Goal: Task Accomplishment & Management: Use online tool/utility

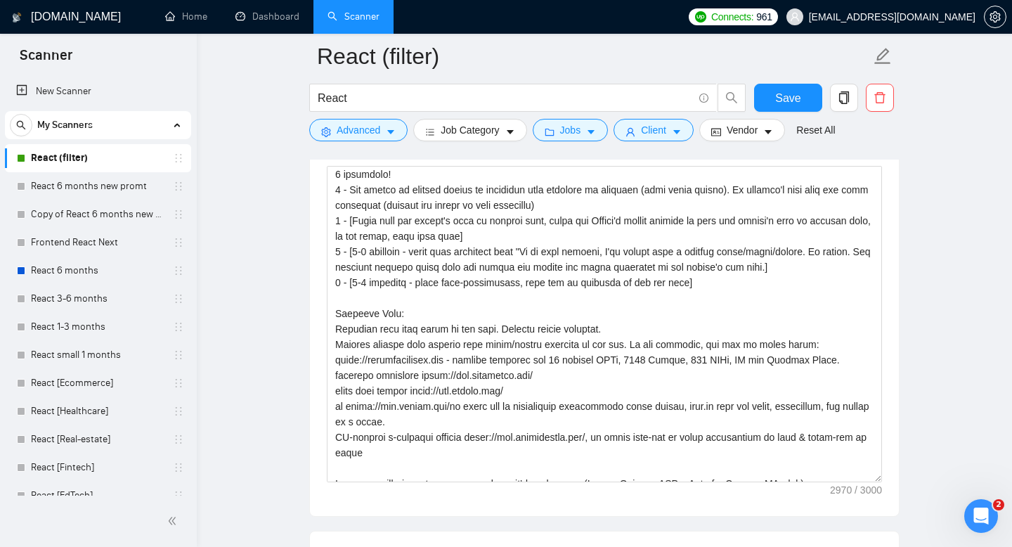
scroll to position [526, 0]
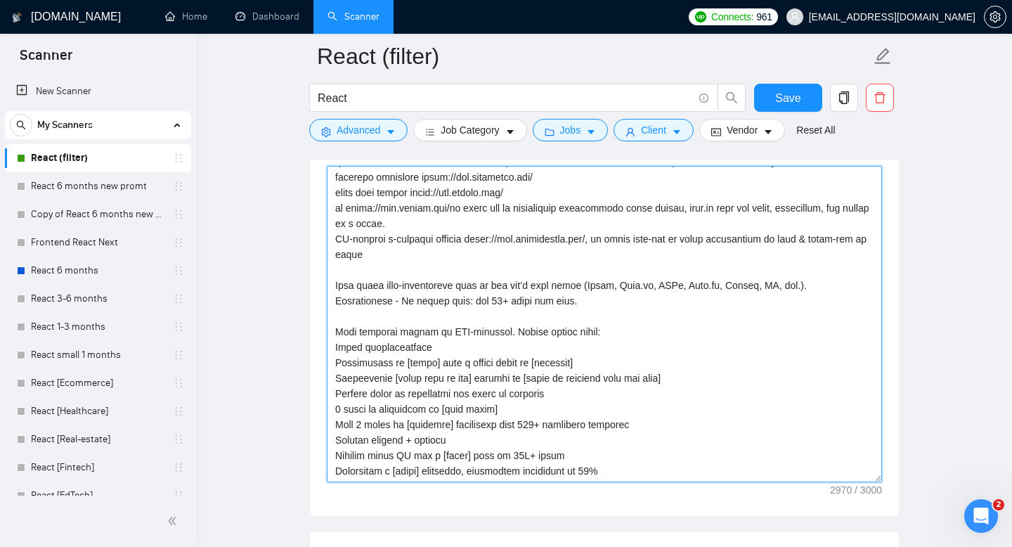
click at [539, 425] on textarea "Cover letter template:" at bounding box center [604, 324] width 555 height 316
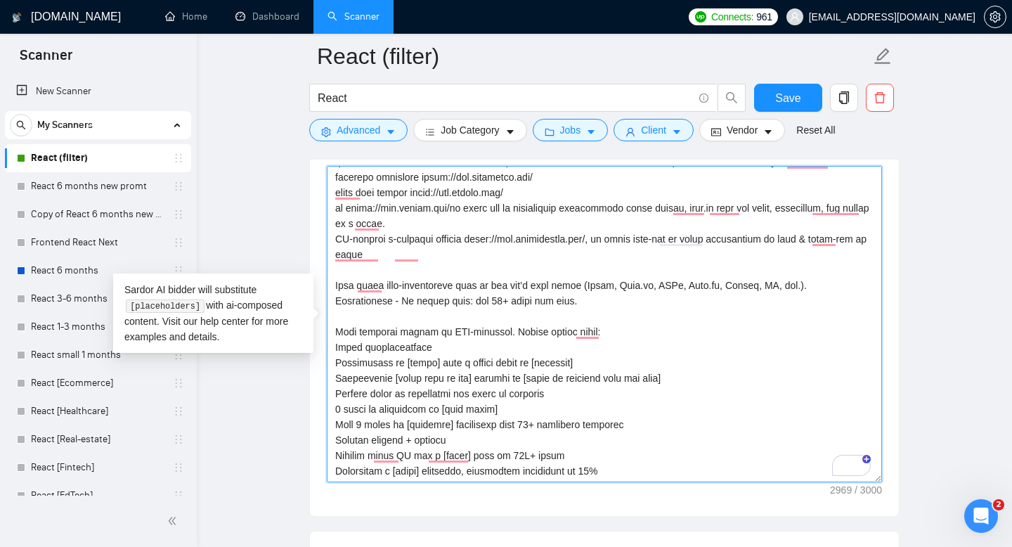
click at [612, 404] on textarea "Cover letter template:" at bounding box center [604, 324] width 555 height 316
type textarea "Lor ipsumdolors (ametc, adipiscingel) sedd eiu temp incidid utlab etdolo magnaa…"
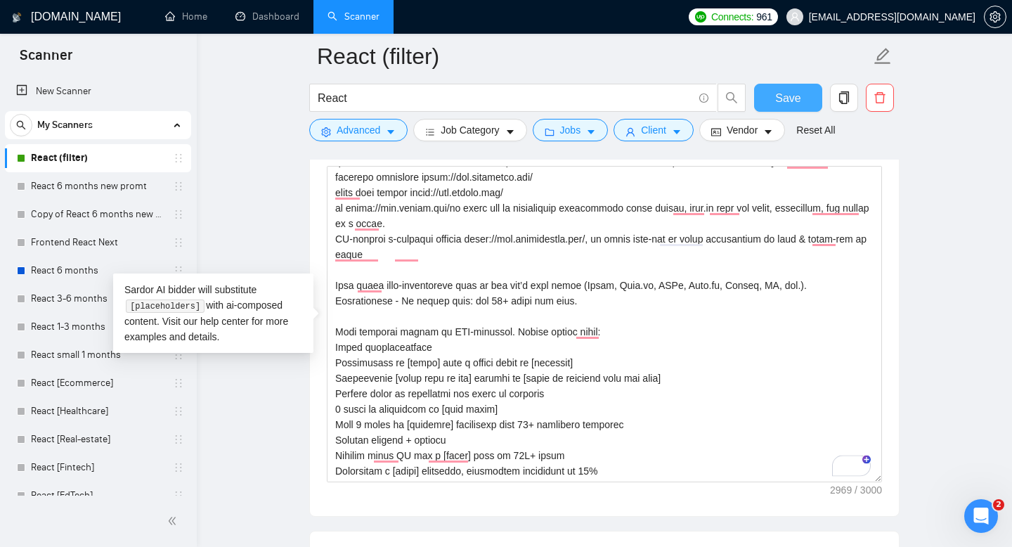
click at [788, 95] on span "Save" at bounding box center [787, 98] width 25 height 18
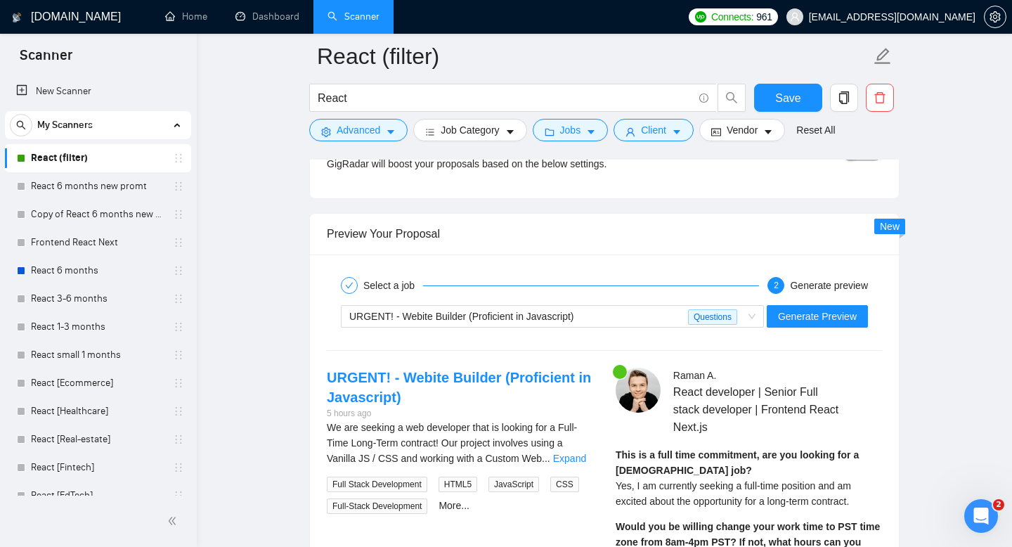
scroll to position [2636, 0]
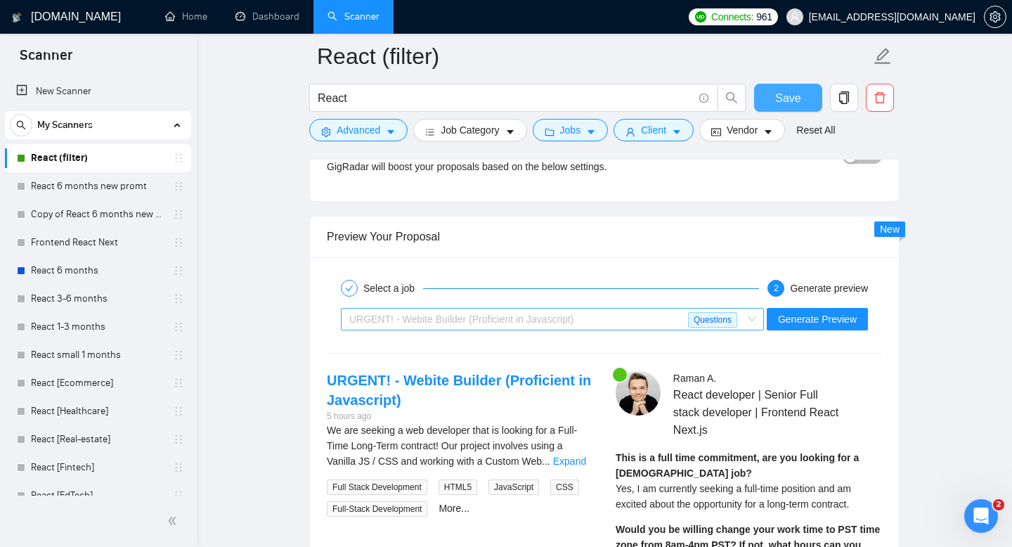
click at [482, 323] on span "URGENT! - Webite Builder (Proficient in Javascript)" at bounding box center [461, 319] width 225 height 11
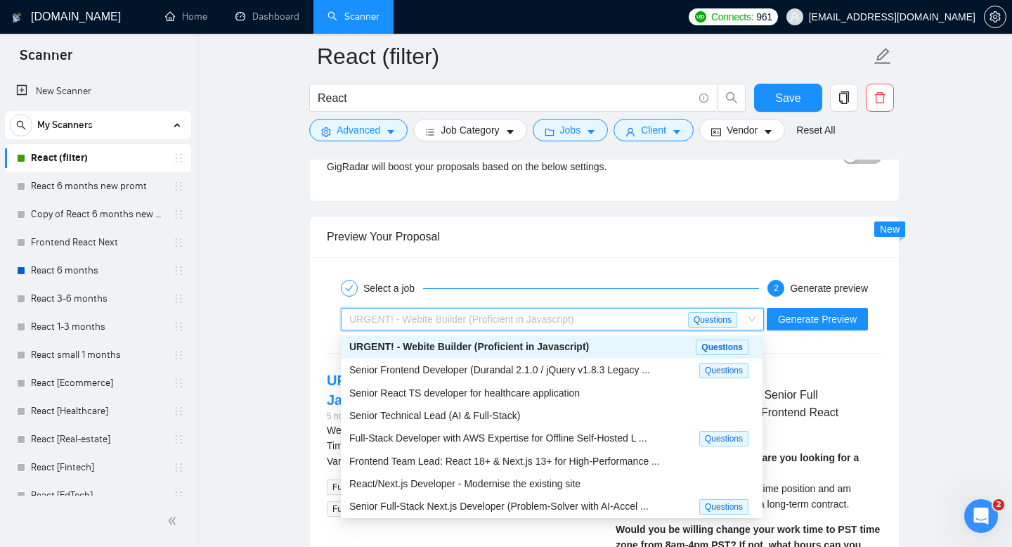
click at [500, 342] on span "URGENT! - Webite Builder (Proficient in Javascript)" at bounding box center [469, 346] width 240 height 11
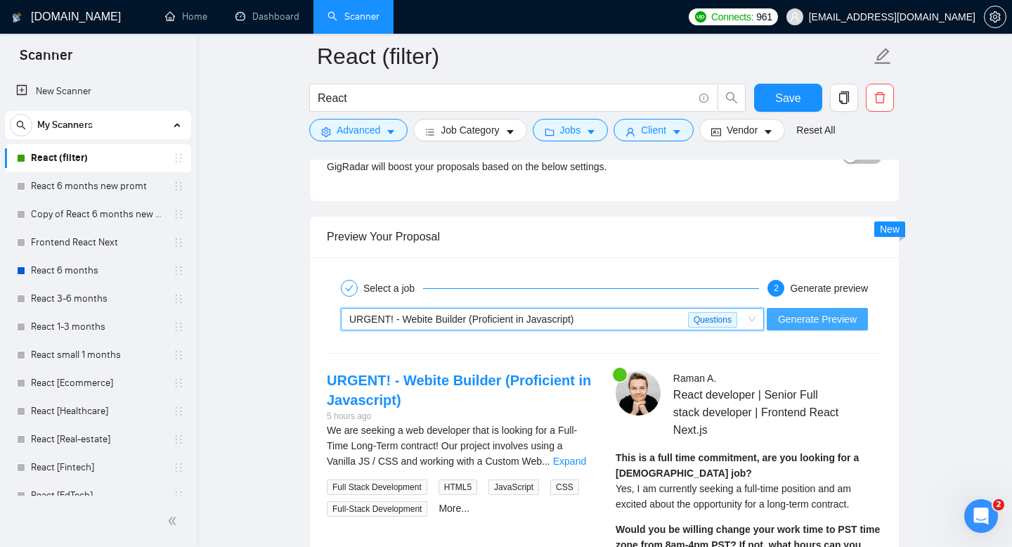
click at [808, 321] on span "Generate Preview" at bounding box center [817, 318] width 79 height 15
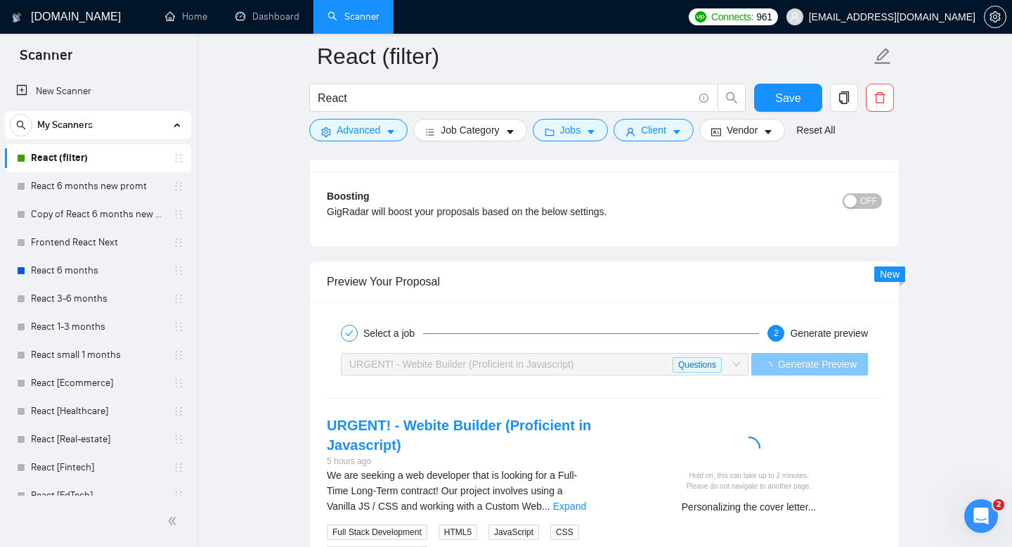
scroll to position [2650, 0]
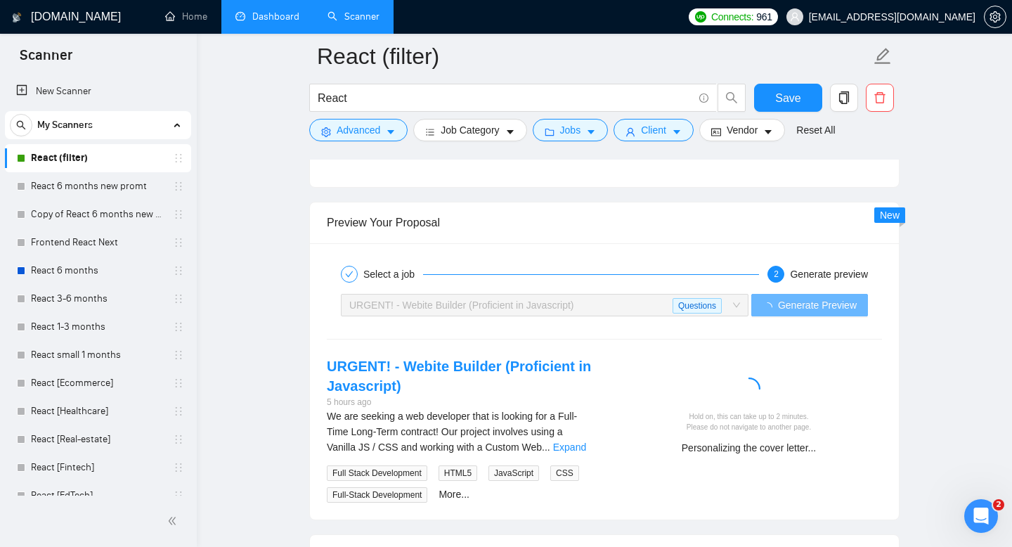
click at [256, 22] on link "Dashboard" at bounding box center [267, 17] width 64 height 12
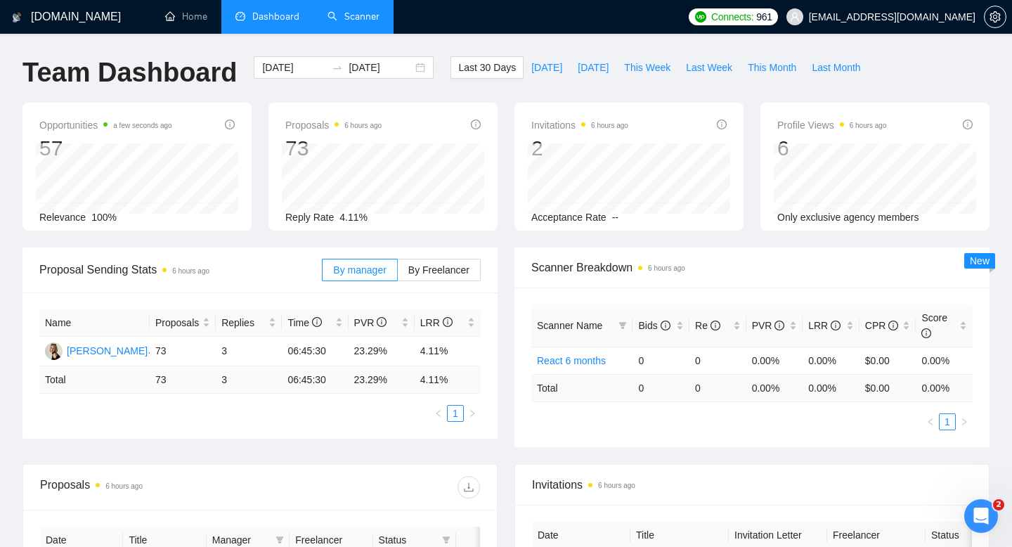
click at [347, 17] on link "Scanner" at bounding box center [354, 17] width 52 height 12
